Goal: Task Accomplishment & Management: Use online tool/utility

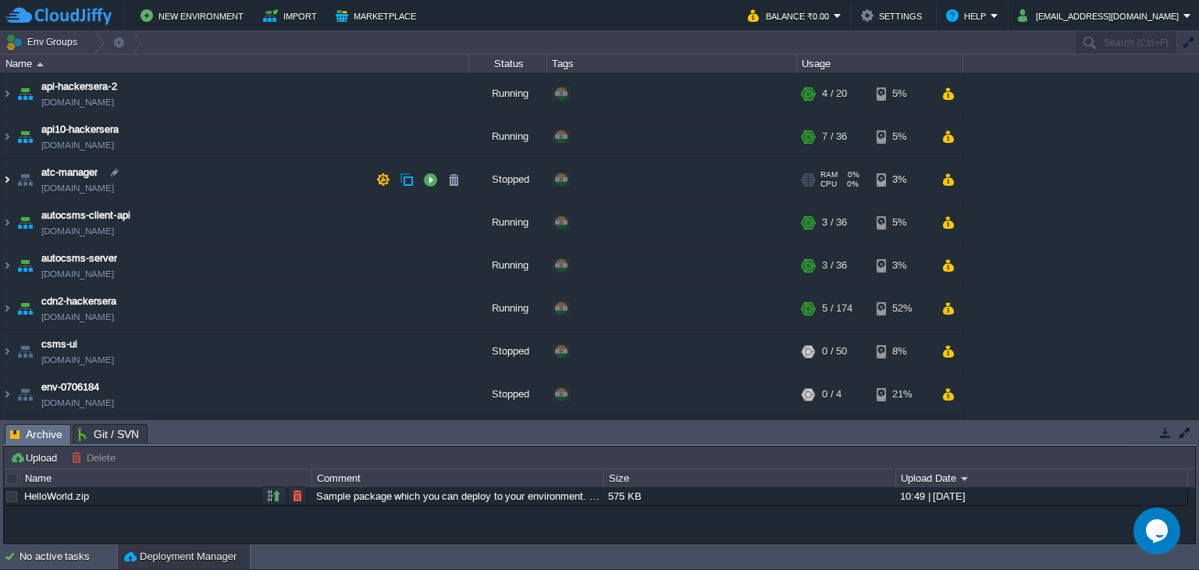
click at [8, 180] on img at bounding box center [7, 179] width 12 height 42
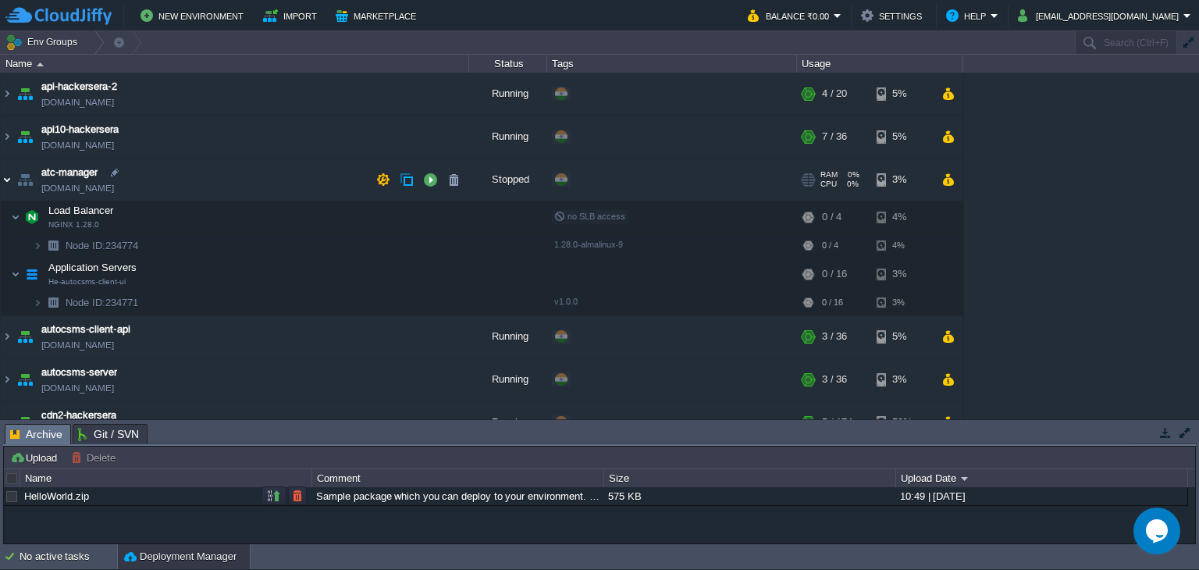
click at [9, 176] on img at bounding box center [7, 179] width 12 height 42
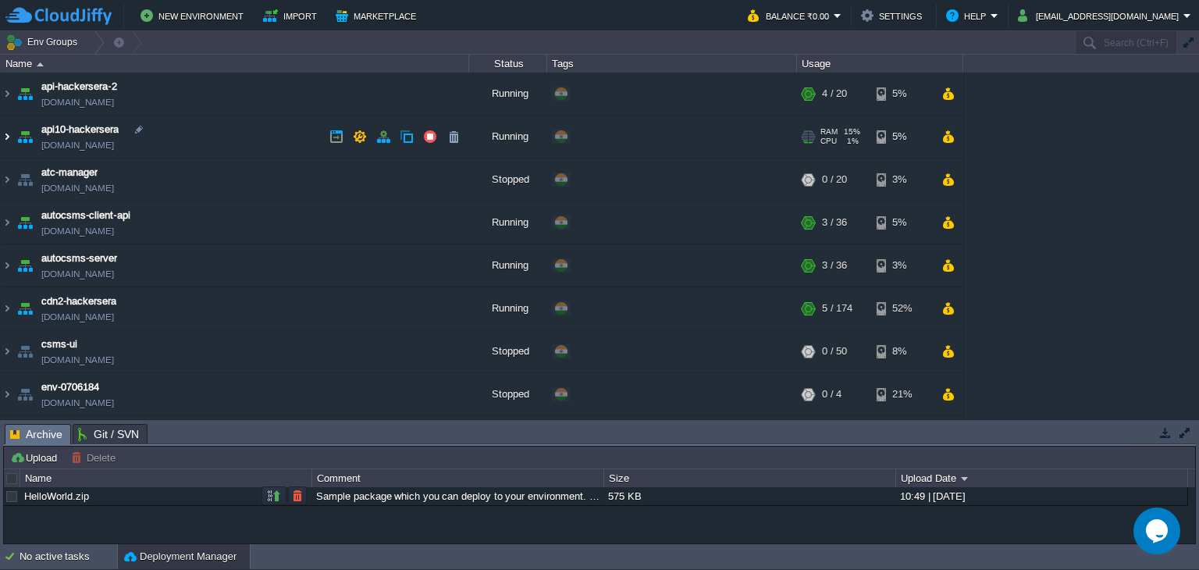
click at [5, 135] on img at bounding box center [7, 137] width 12 height 42
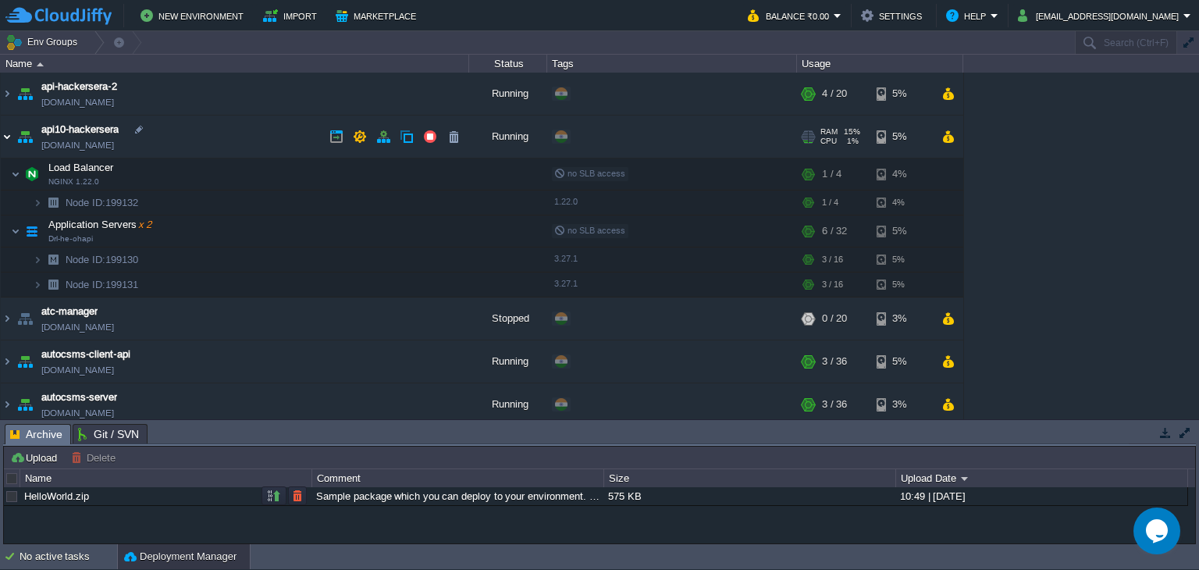
click at [5, 135] on img at bounding box center [7, 137] width 12 height 42
click at [7, 138] on img at bounding box center [7, 137] width 12 height 42
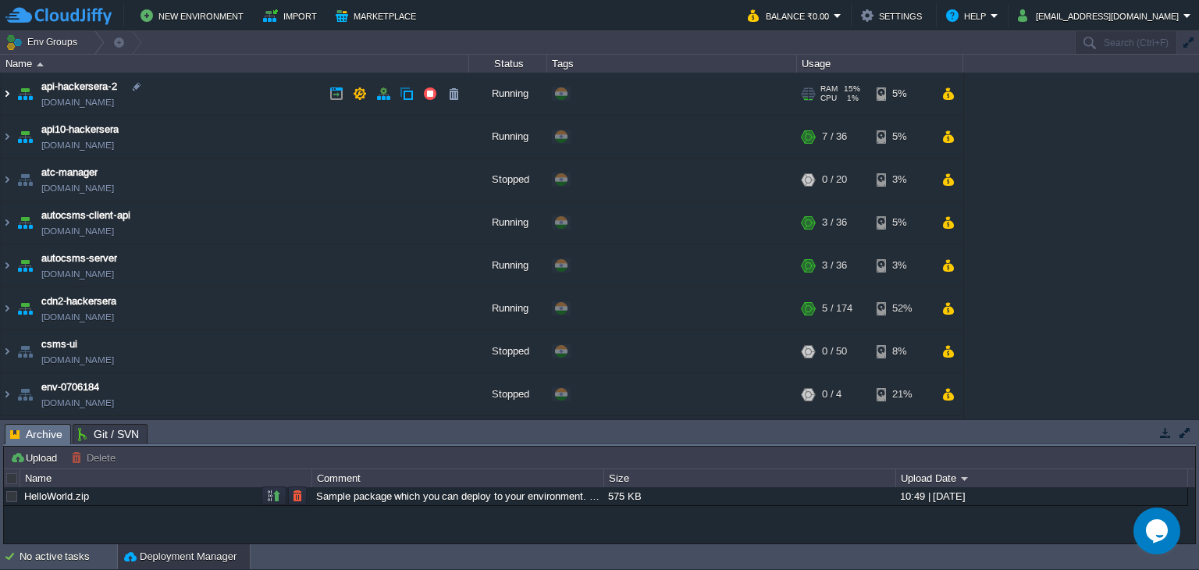
click at [2, 88] on img at bounding box center [7, 94] width 12 height 42
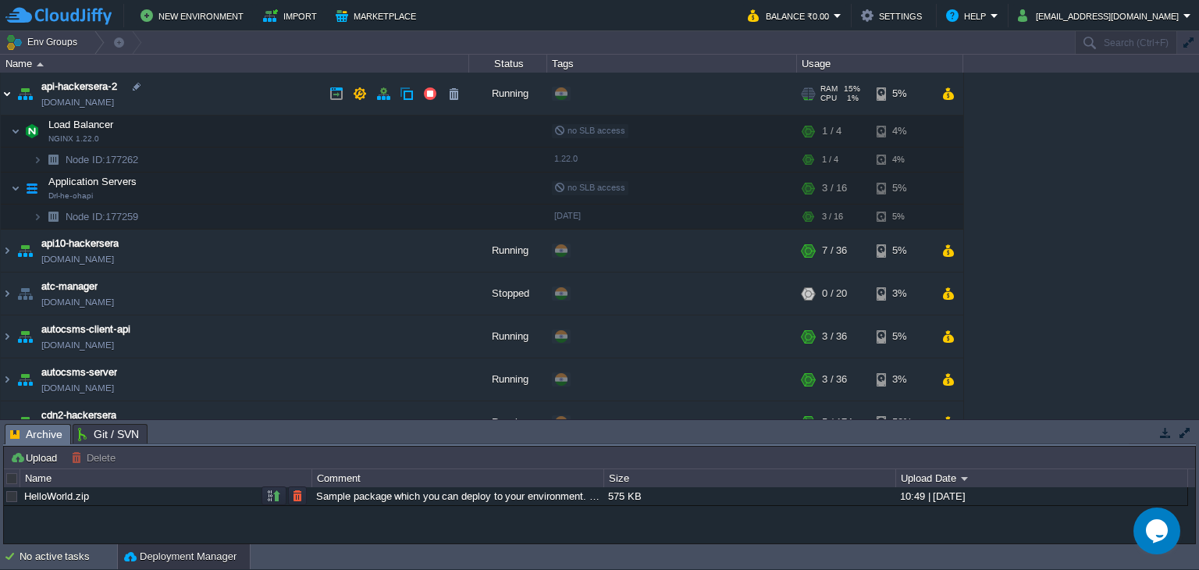
click at [5, 92] on img at bounding box center [7, 94] width 12 height 42
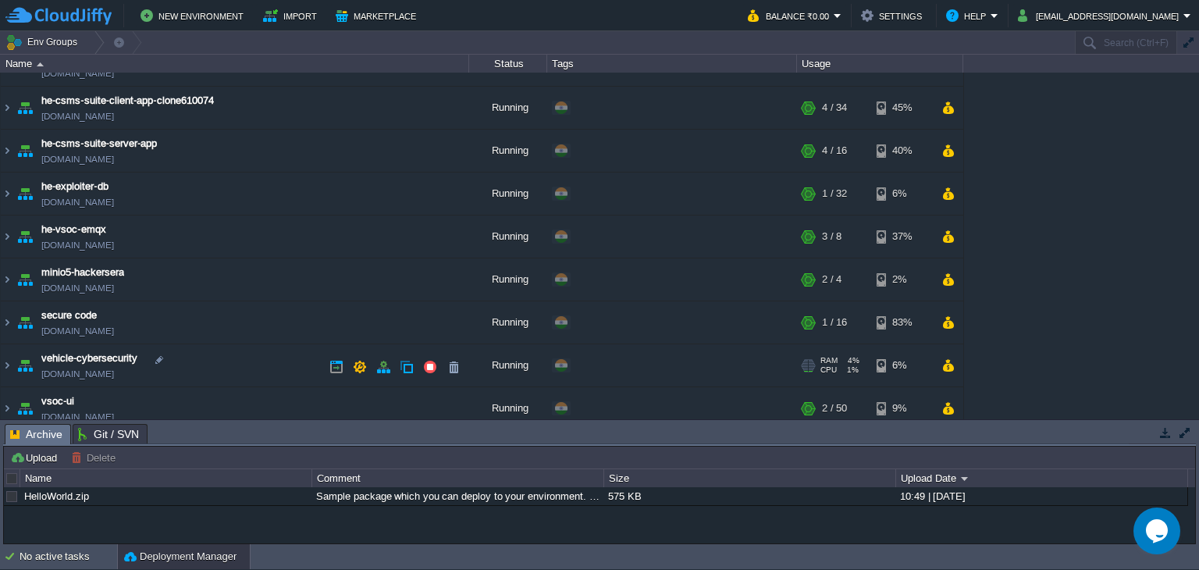
scroll to position [509, 0]
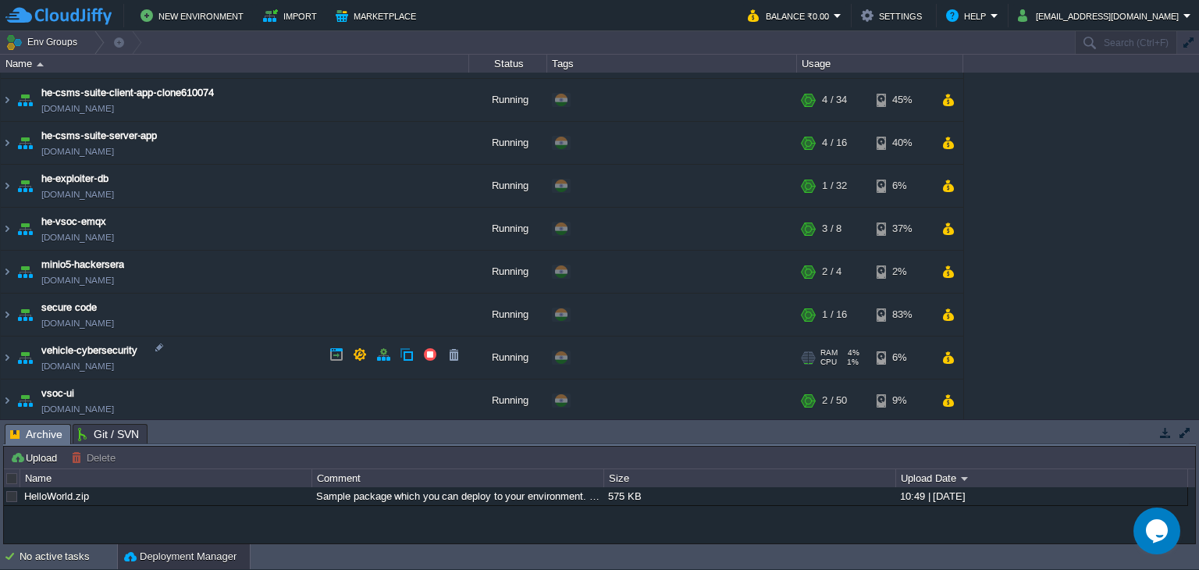
click at [8, 347] on img at bounding box center [7, 357] width 12 height 42
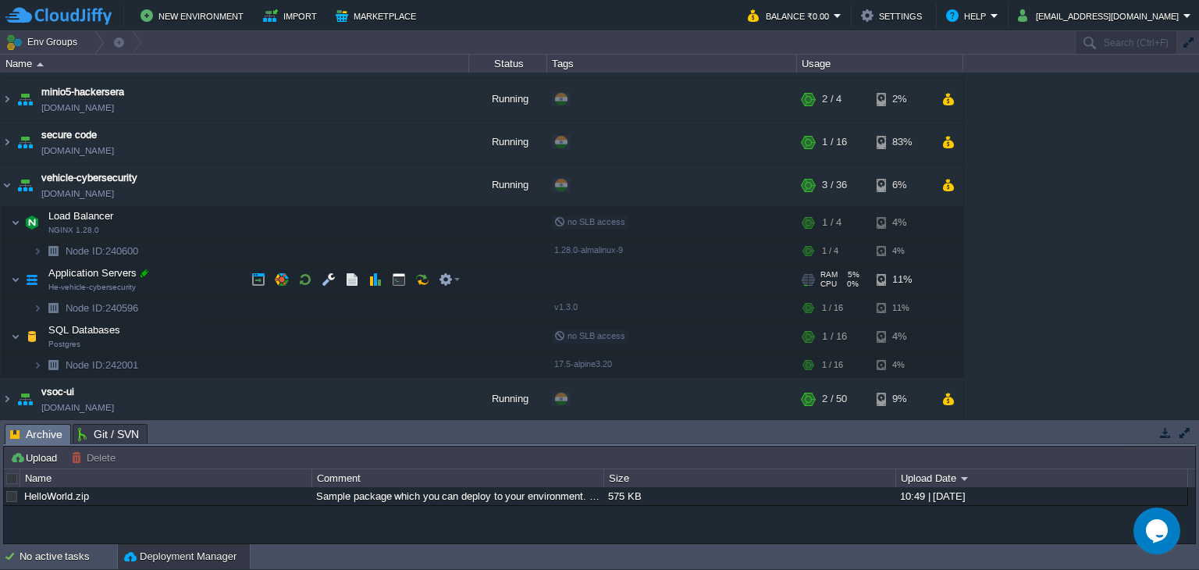
scroll to position [375, 0]
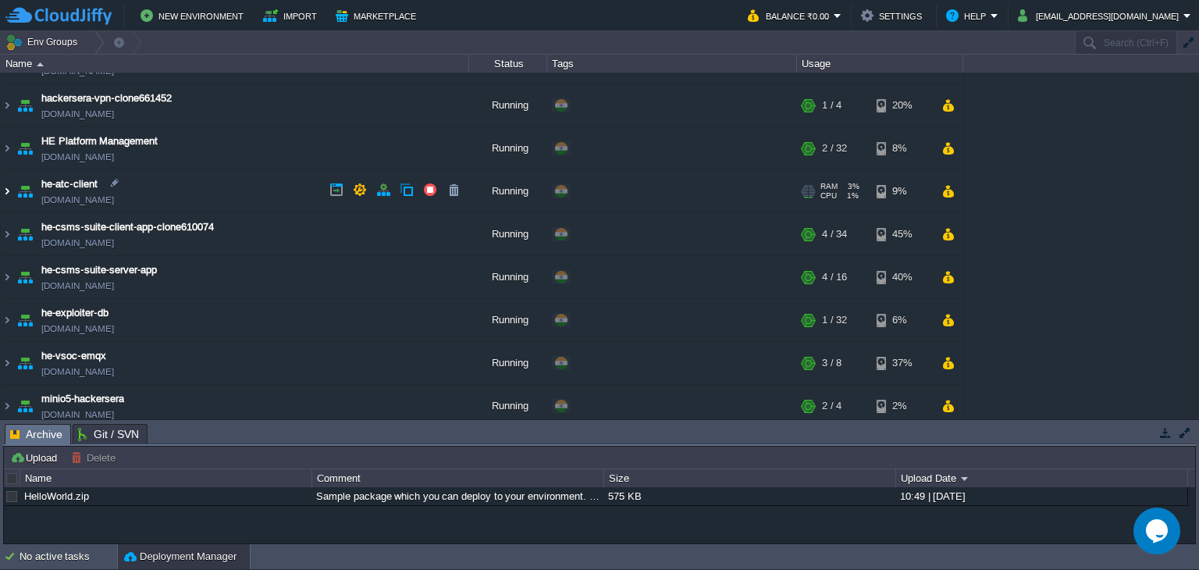
click at [6, 184] on img at bounding box center [7, 191] width 12 height 42
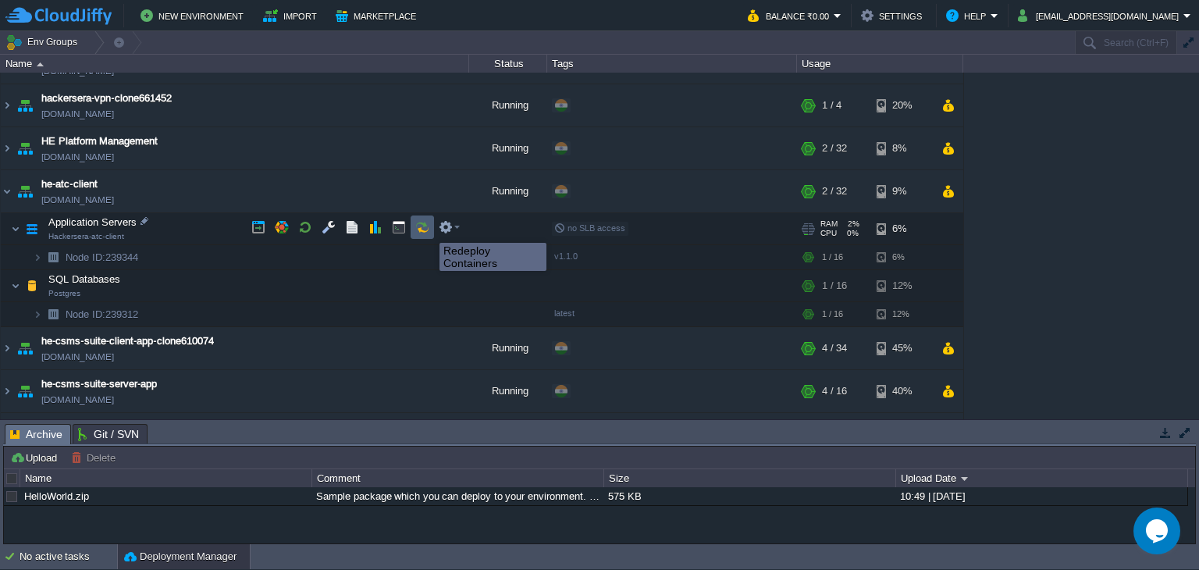
click at [428, 229] on button "button" at bounding box center [422, 227] width 14 height 14
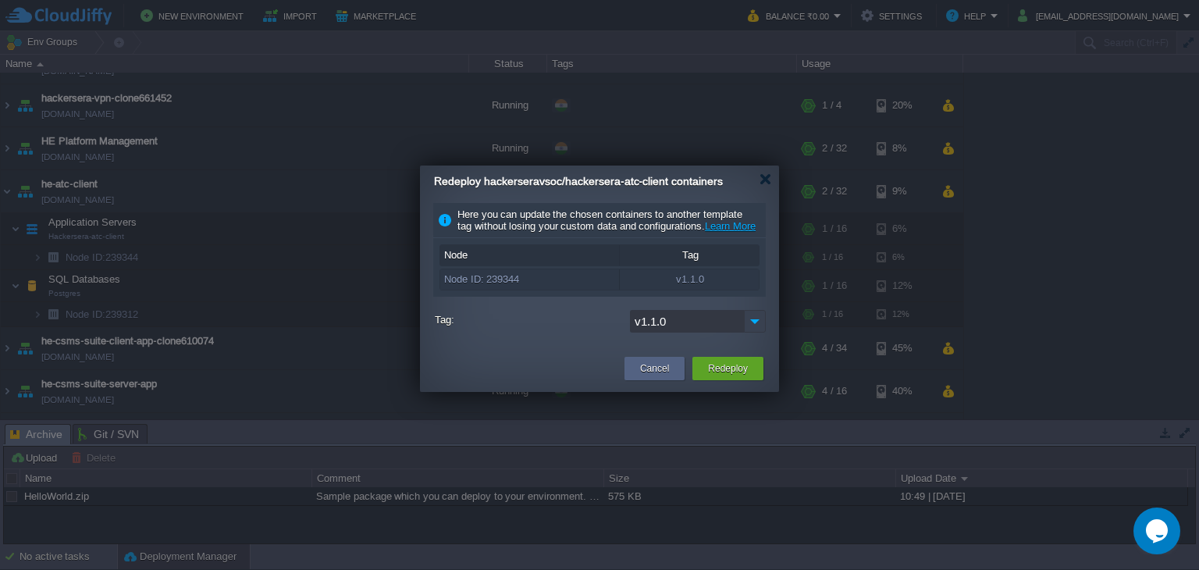
click at [745, 333] on img at bounding box center [755, 321] width 22 height 23
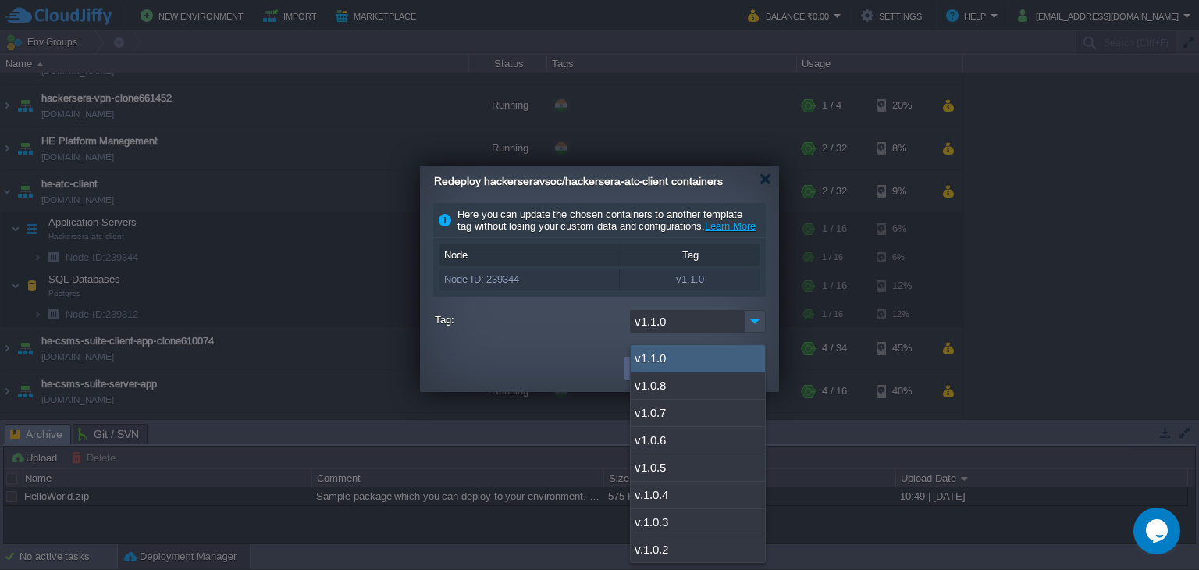
click at [584, 326] on label "Tag:" at bounding box center [530, 320] width 191 height 20
click at [630, 326] on input "v1.1.0" at bounding box center [687, 321] width 114 height 23
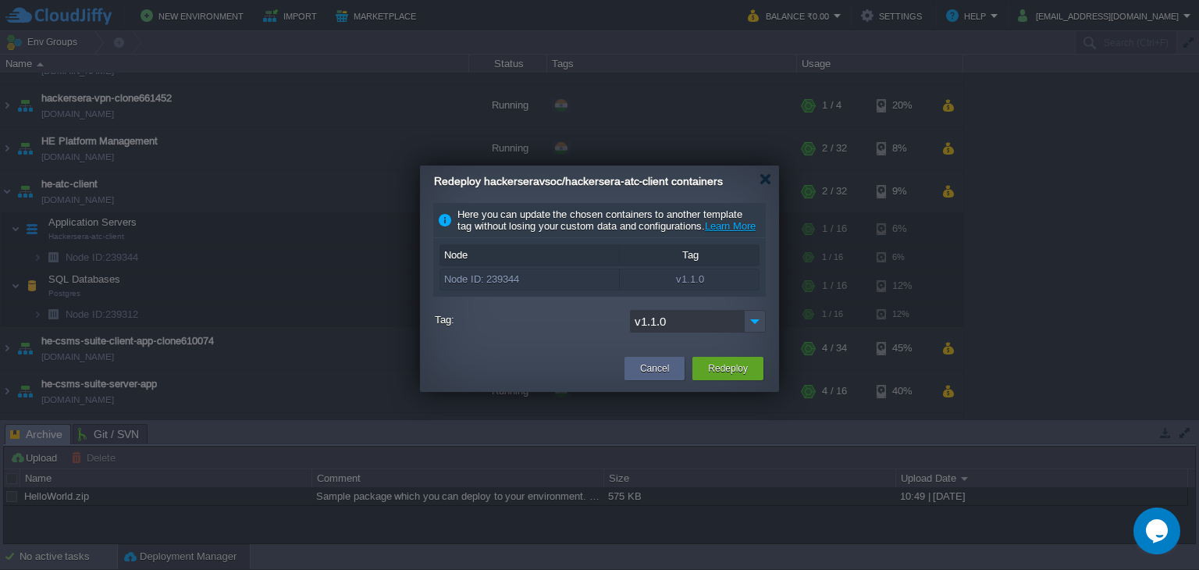
click at [681, 333] on input "v1.1.0" at bounding box center [687, 321] width 114 height 23
click at [743, 330] on input "v1.1.0" at bounding box center [687, 321] width 114 height 23
click at [744, 330] on img at bounding box center [755, 321] width 22 height 23
click at [575, 372] on td at bounding box center [524, 368] width 193 height 28
click at [643, 376] on button "Cancel" at bounding box center [654, 369] width 29 height 16
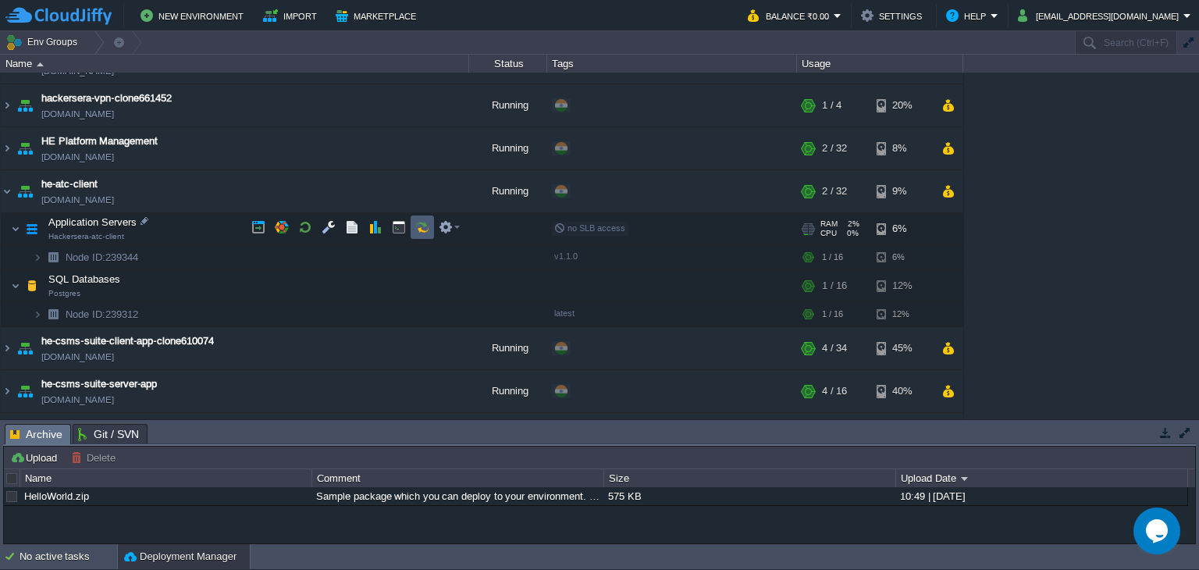
click at [417, 234] on td at bounding box center [422, 226] width 23 height 23
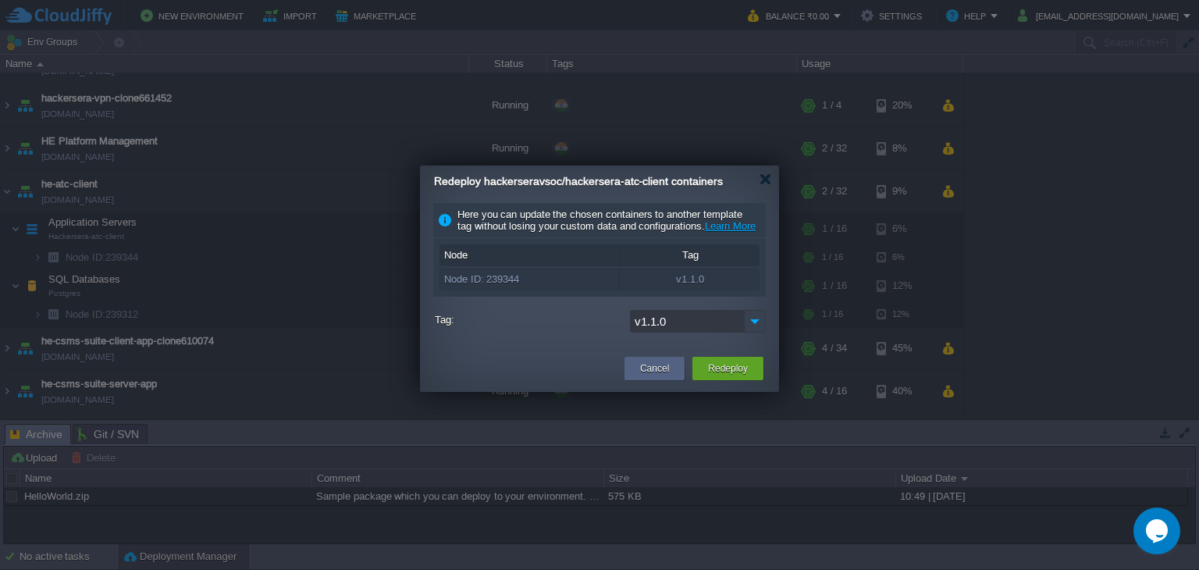
click at [749, 333] on img at bounding box center [755, 321] width 22 height 23
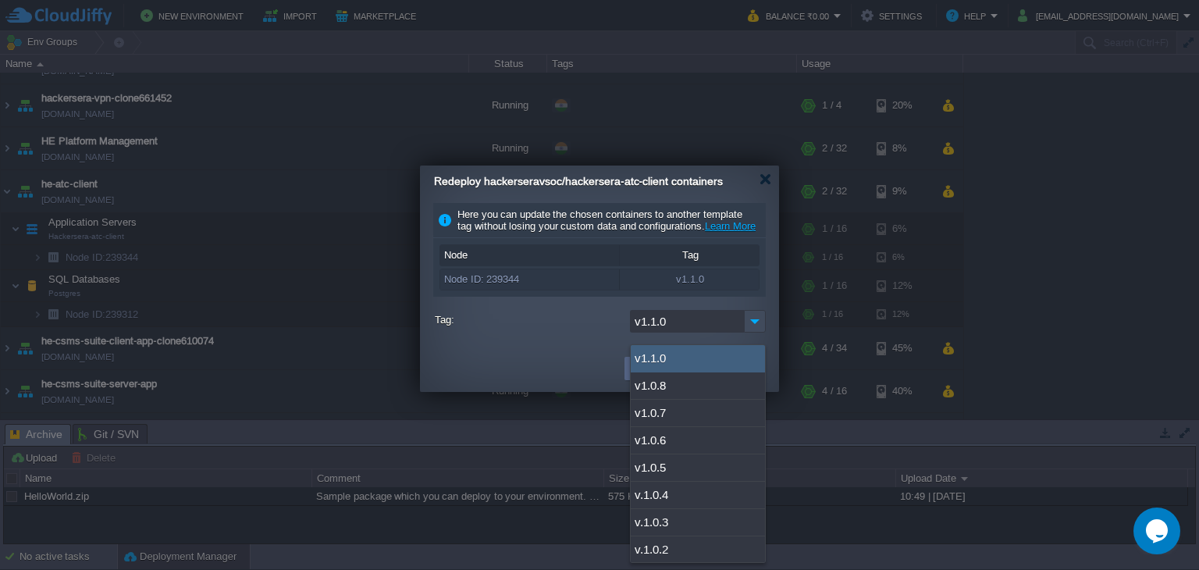
click at [678, 329] on input "v1.1.0" at bounding box center [687, 321] width 114 height 23
click at [561, 340] on form "Tag: v1.1.0 Keep volumes data: ON Simultaneous deployment Sequential deployment…" at bounding box center [599, 325] width 333 height 30
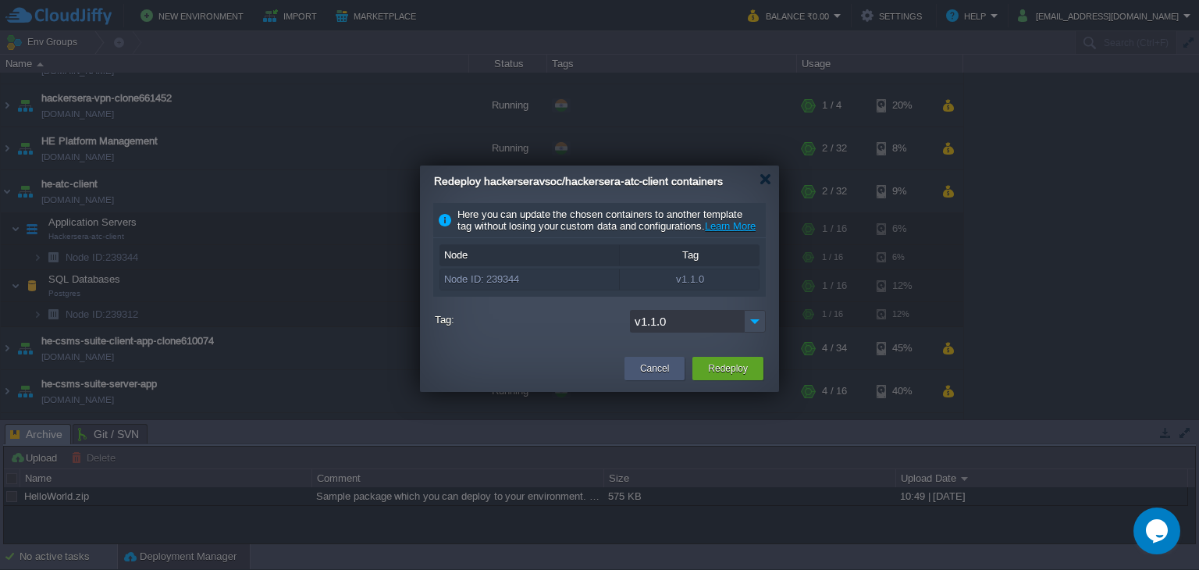
click at [673, 380] on div "Cancel" at bounding box center [655, 368] width 60 height 23
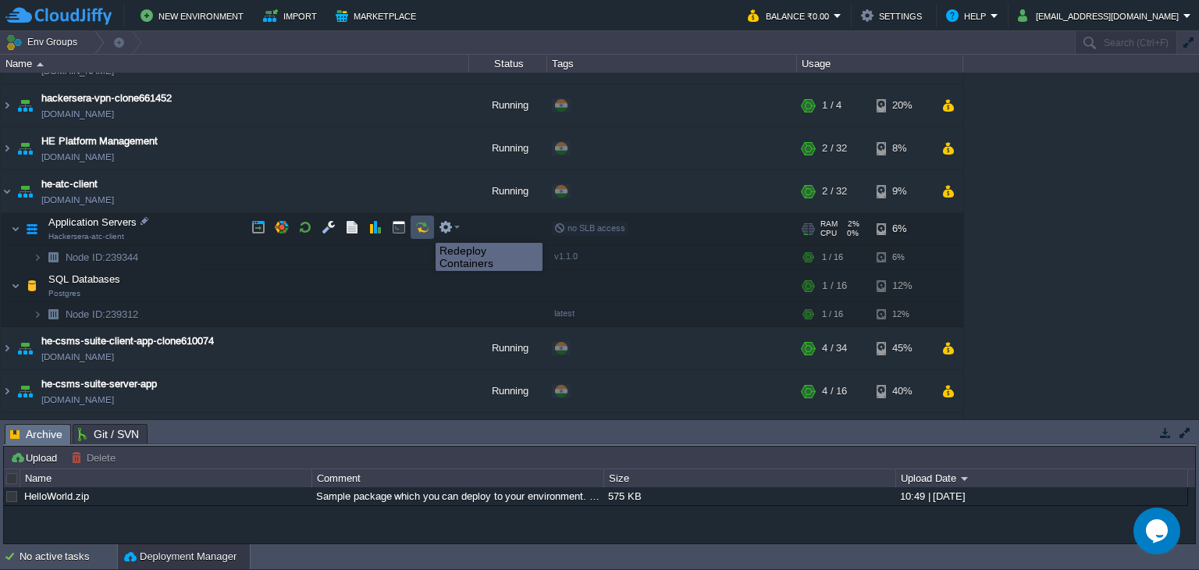
click at [424, 229] on button "button" at bounding box center [422, 227] width 14 height 14
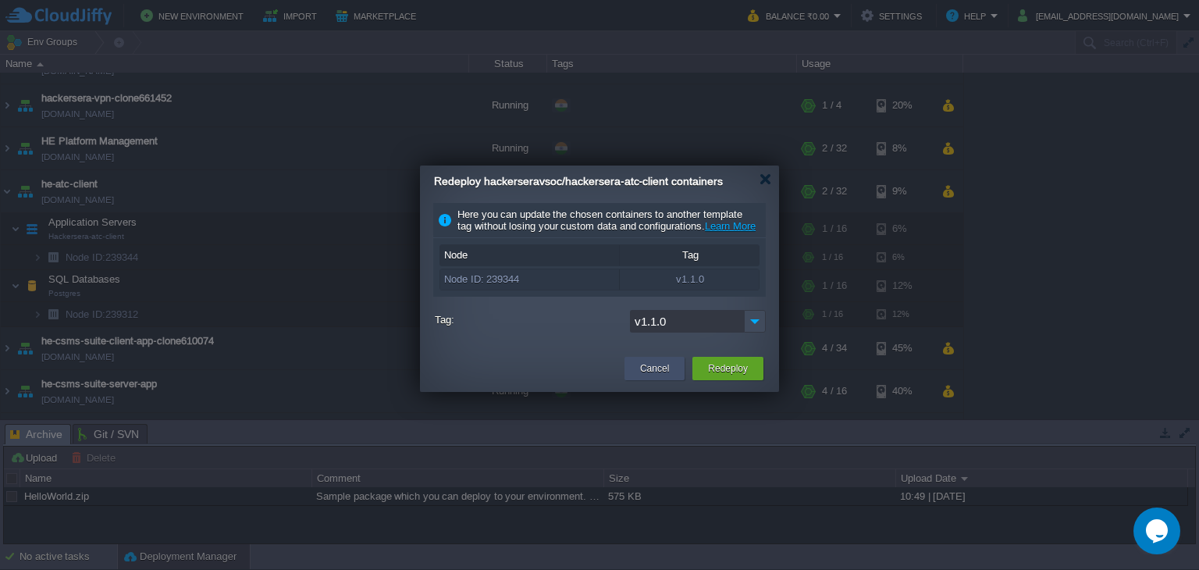
click at [674, 375] on div "Cancel" at bounding box center [655, 368] width 60 height 23
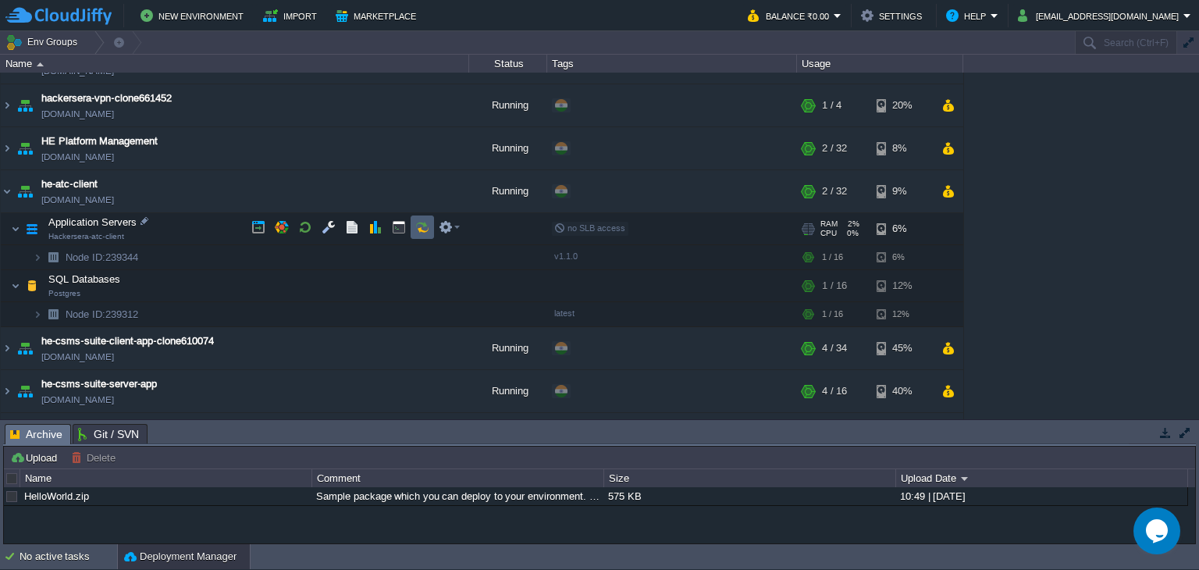
click at [414, 230] on td at bounding box center [422, 226] width 23 height 23
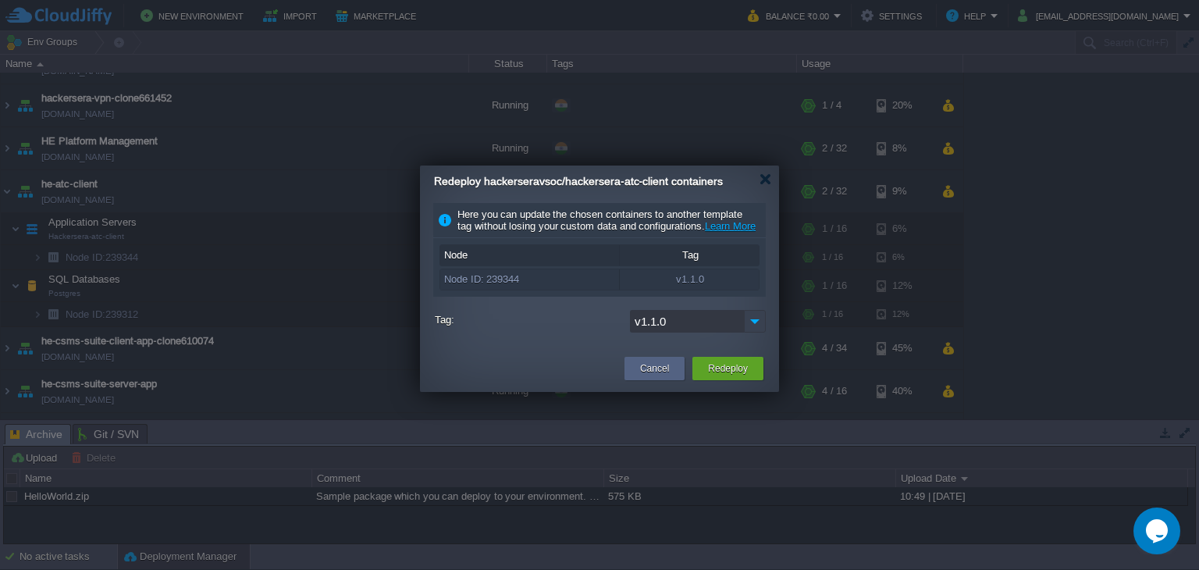
click at [753, 331] on img at bounding box center [755, 321] width 22 height 23
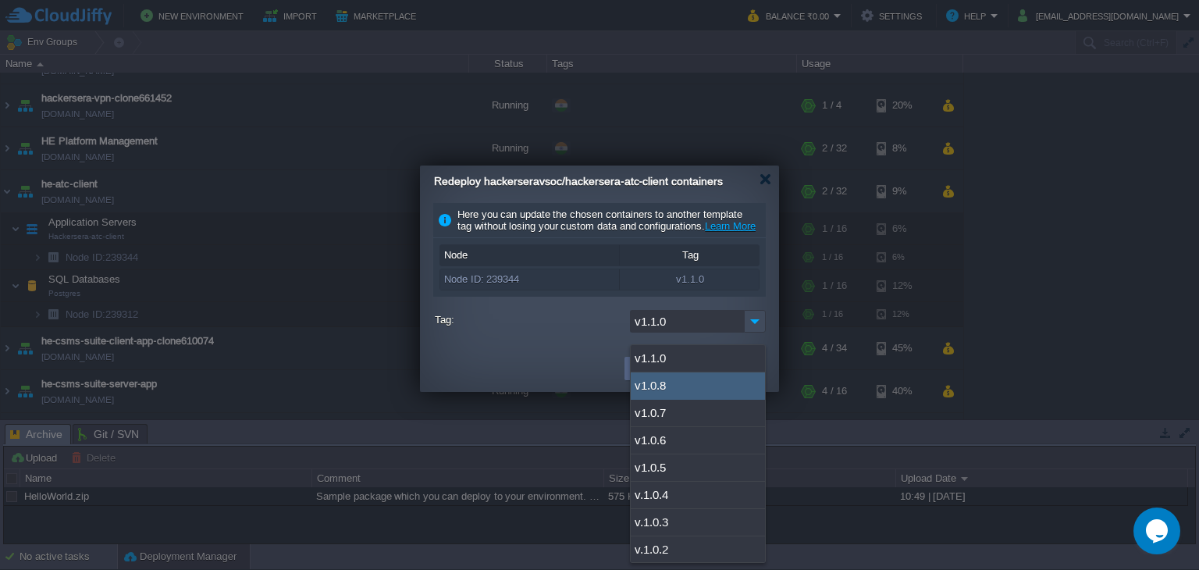
click at [531, 336] on div "v1.1.0" at bounding box center [600, 323] width 331 height 27
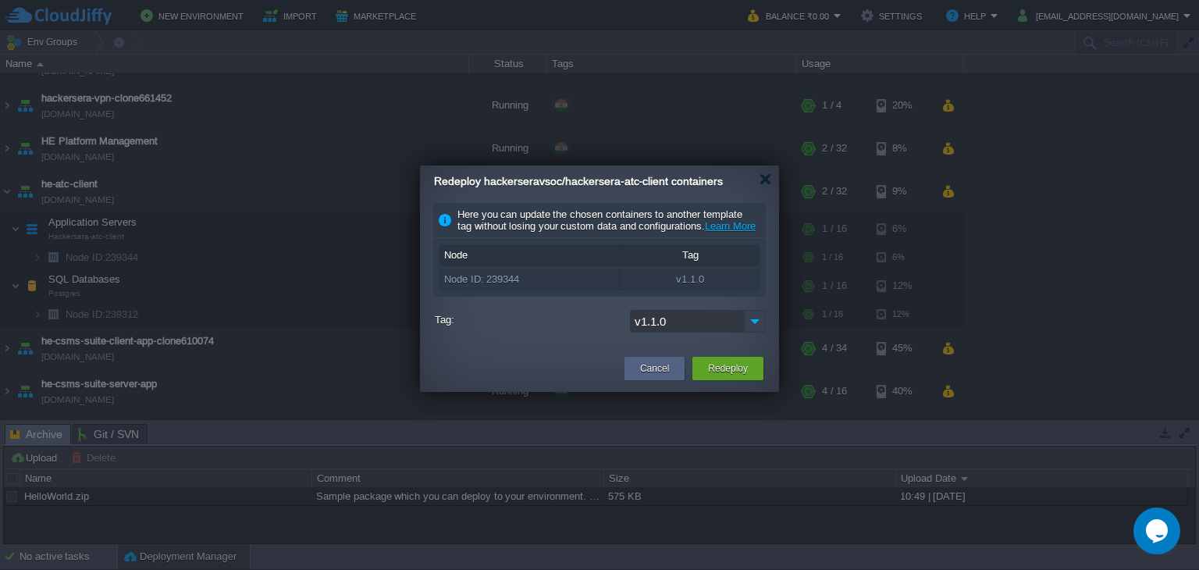
click at [746, 333] on img at bounding box center [755, 321] width 22 height 23
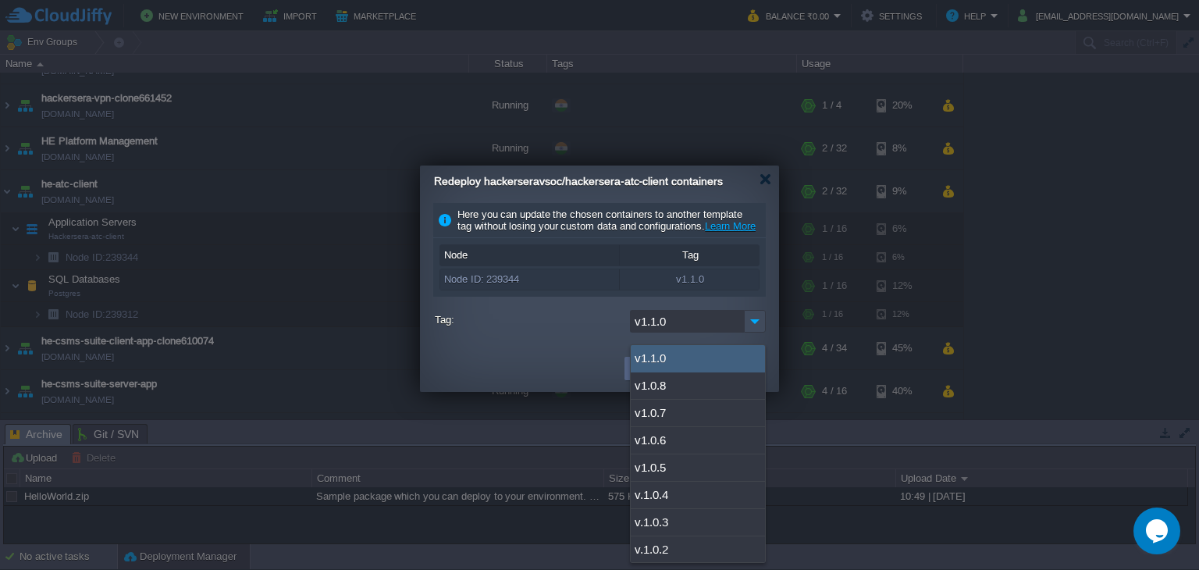
click at [571, 347] on div "Here you can update the chosen containers to another template tag without losin…" at bounding box center [599, 272] width 359 height 149
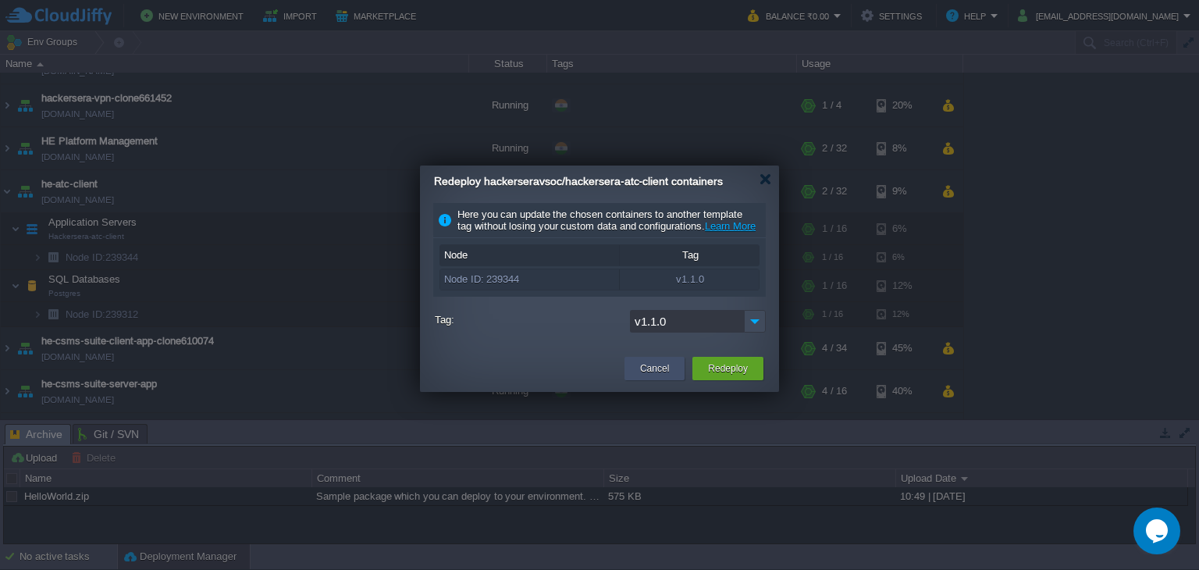
click at [636, 379] on div "Cancel" at bounding box center [654, 368] width 37 height 23
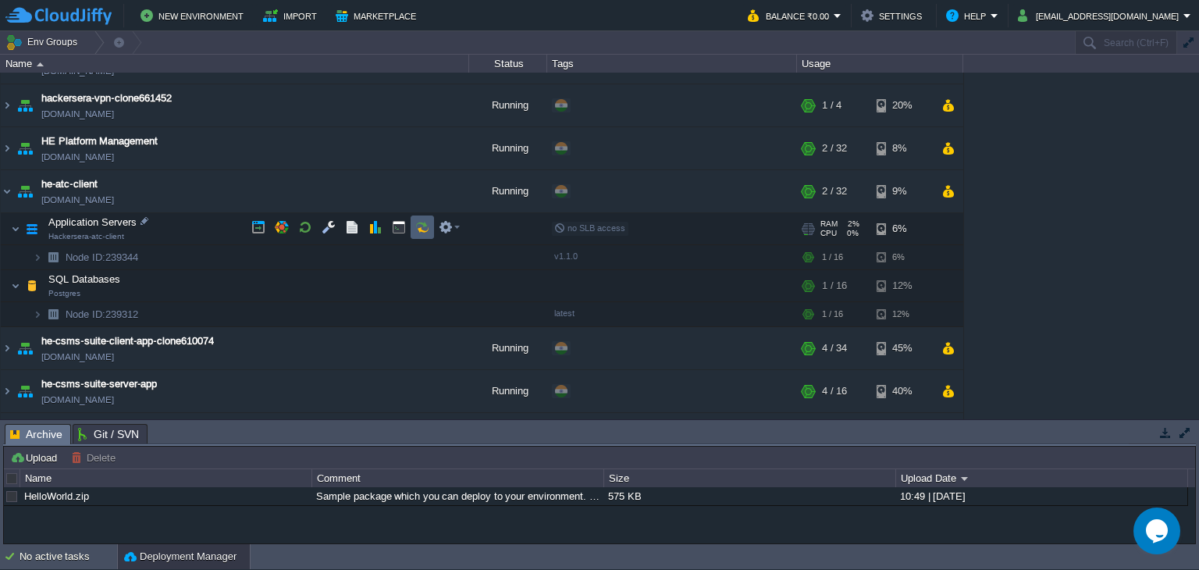
click at [427, 220] on button "button" at bounding box center [422, 227] width 14 height 14
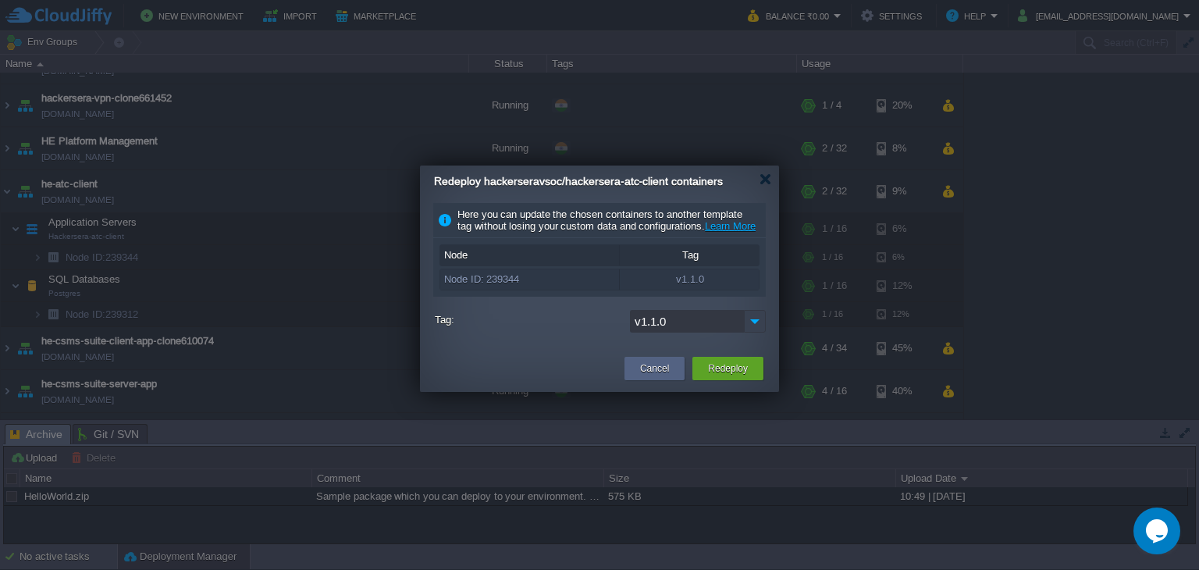
click at [746, 333] on img at bounding box center [755, 321] width 22 height 23
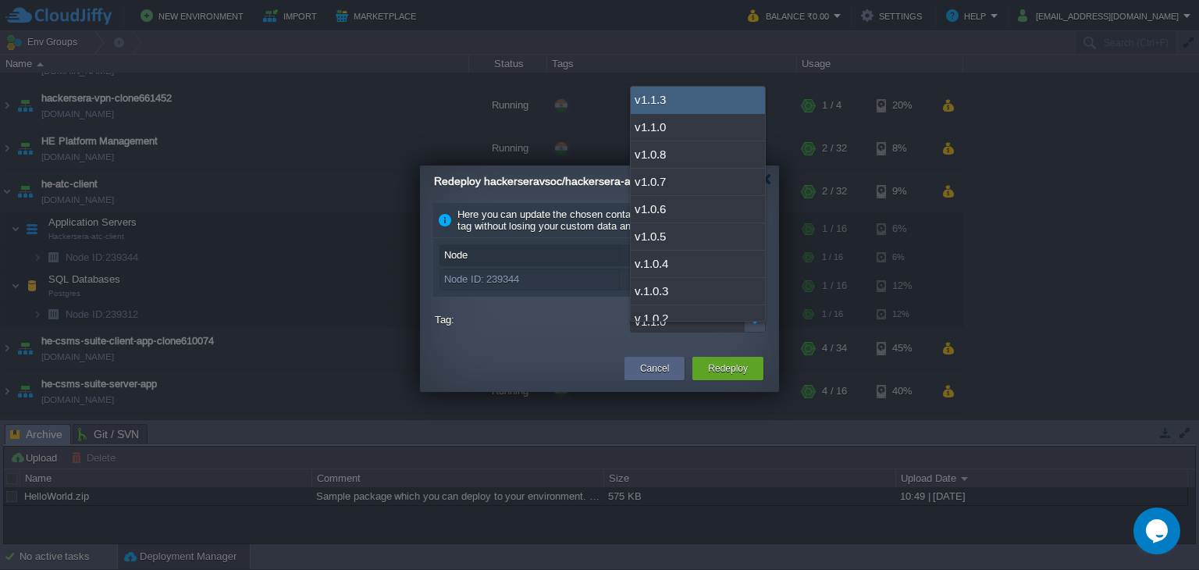
click at [693, 87] on div "v1.1.3" at bounding box center [698, 100] width 134 height 27
type input "v1.1.3"
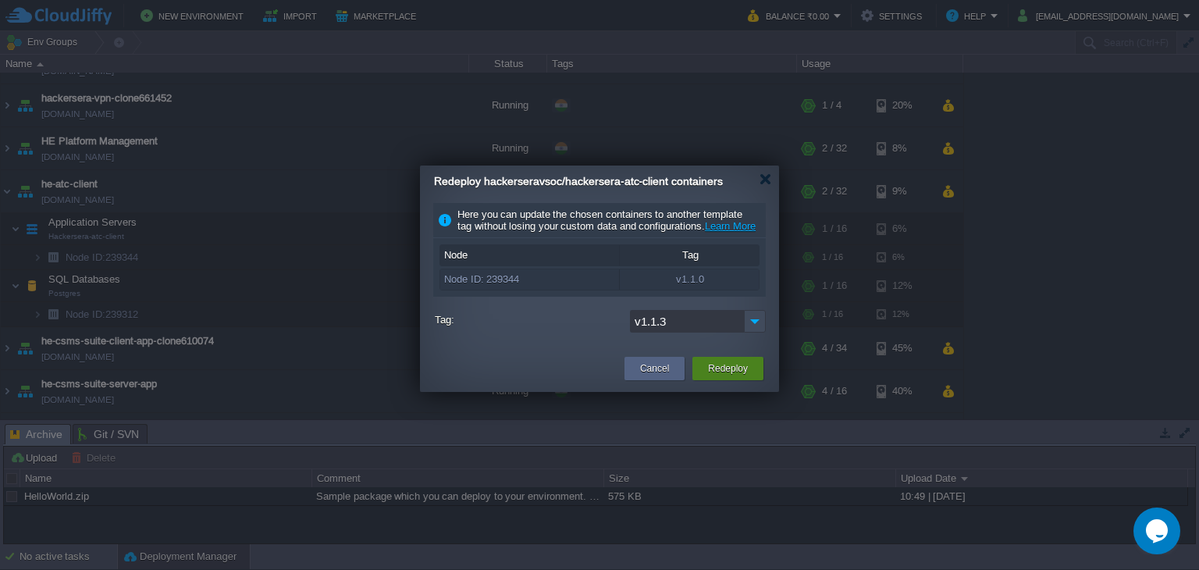
click at [728, 376] on button "Redeploy" at bounding box center [728, 369] width 40 height 16
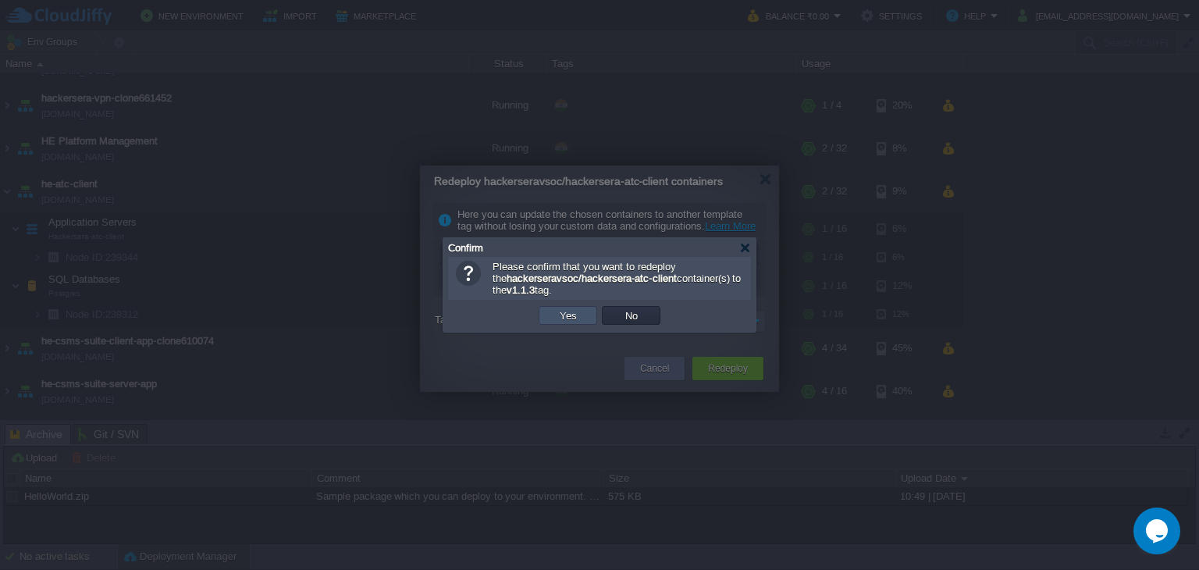
click at [575, 318] on button "Yes" at bounding box center [568, 315] width 27 height 14
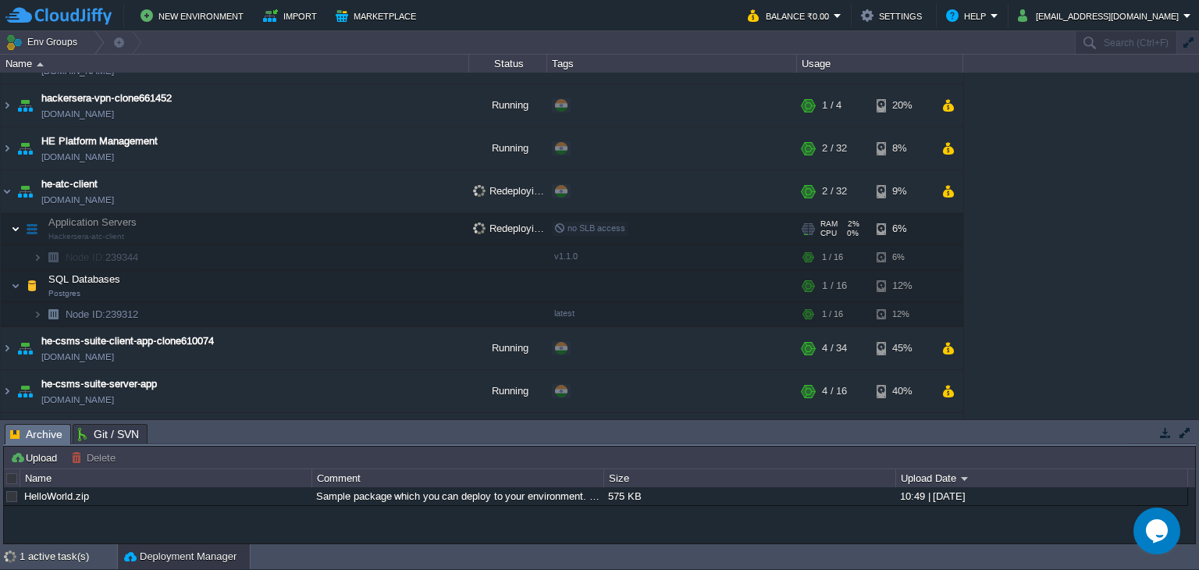
click at [13, 226] on img at bounding box center [15, 228] width 9 height 31
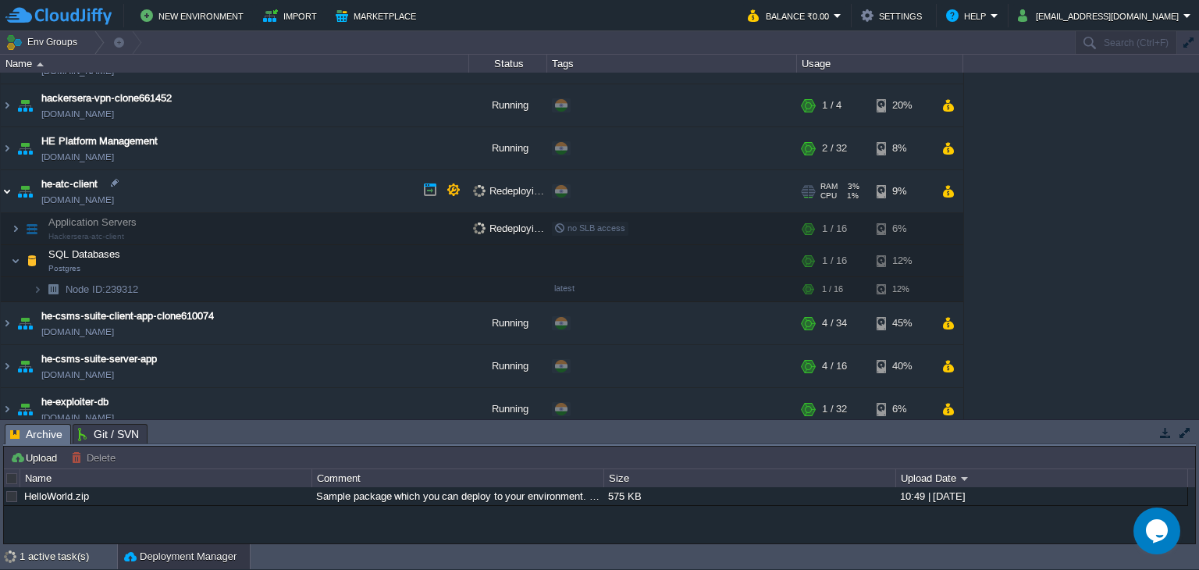
click at [8, 185] on img at bounding box center [7, 191] width 12 height 42
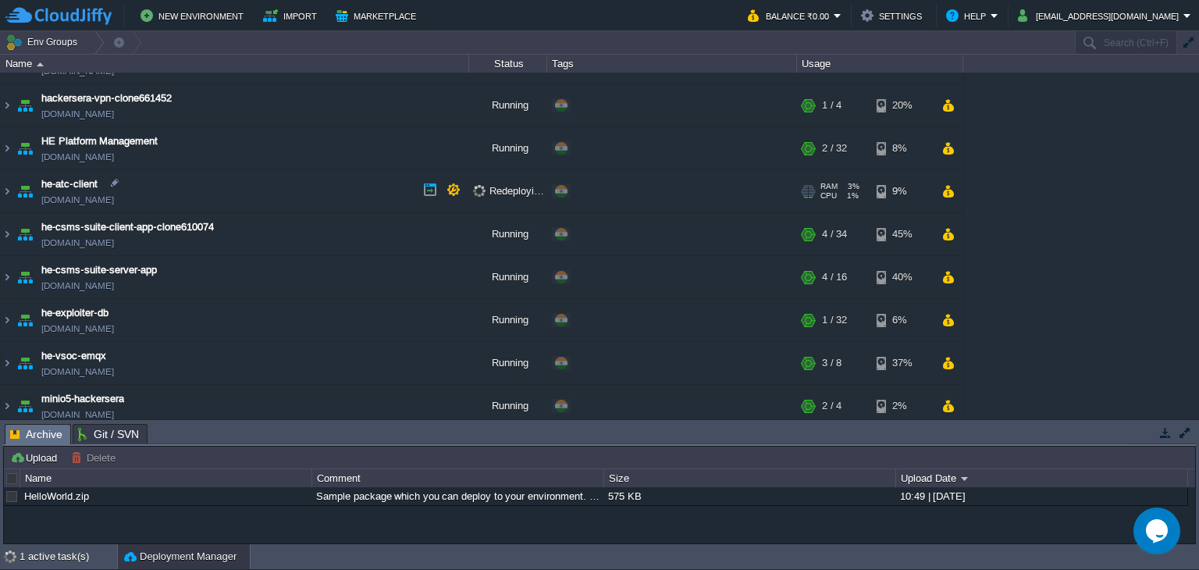
click at [12, 189] on td "he-atc-client [DOMAIN_NAME]" at bounding box center [235, 191] width 468 height 43
